Goal: Navigation & Orientation: Find specific page/section

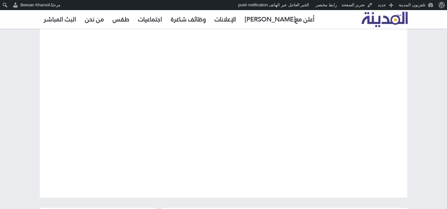
scroll to position [55, 0]
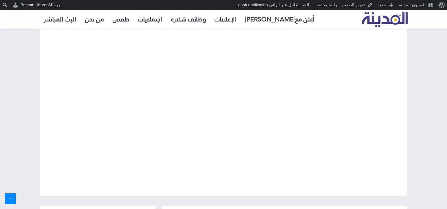
click at [381, 18] on img "القائمة الرئيسية" at bounding box center [384, 19] width 46 height 15
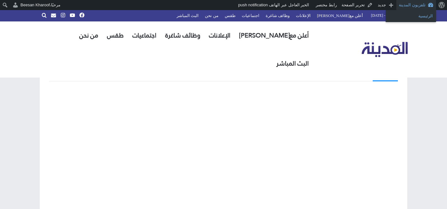
click at [425, 16] on link "الرئيسية" at bounding box center [410, 16] width 50 height 8
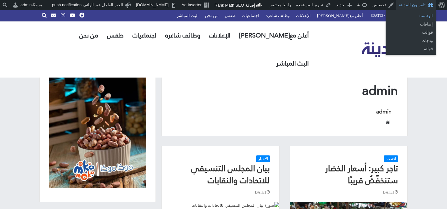
click at [425, 18] on link "الرئيسية" at bounding box center [410, 16] width 50 height 8
